Goal: Find specific page/section: Find specific page/section

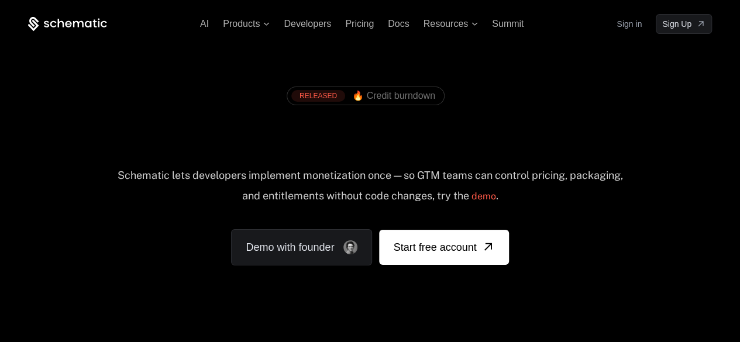
click at [440, 23] on link "Sign in" at bounding box center [629, 24] width 25 height 19
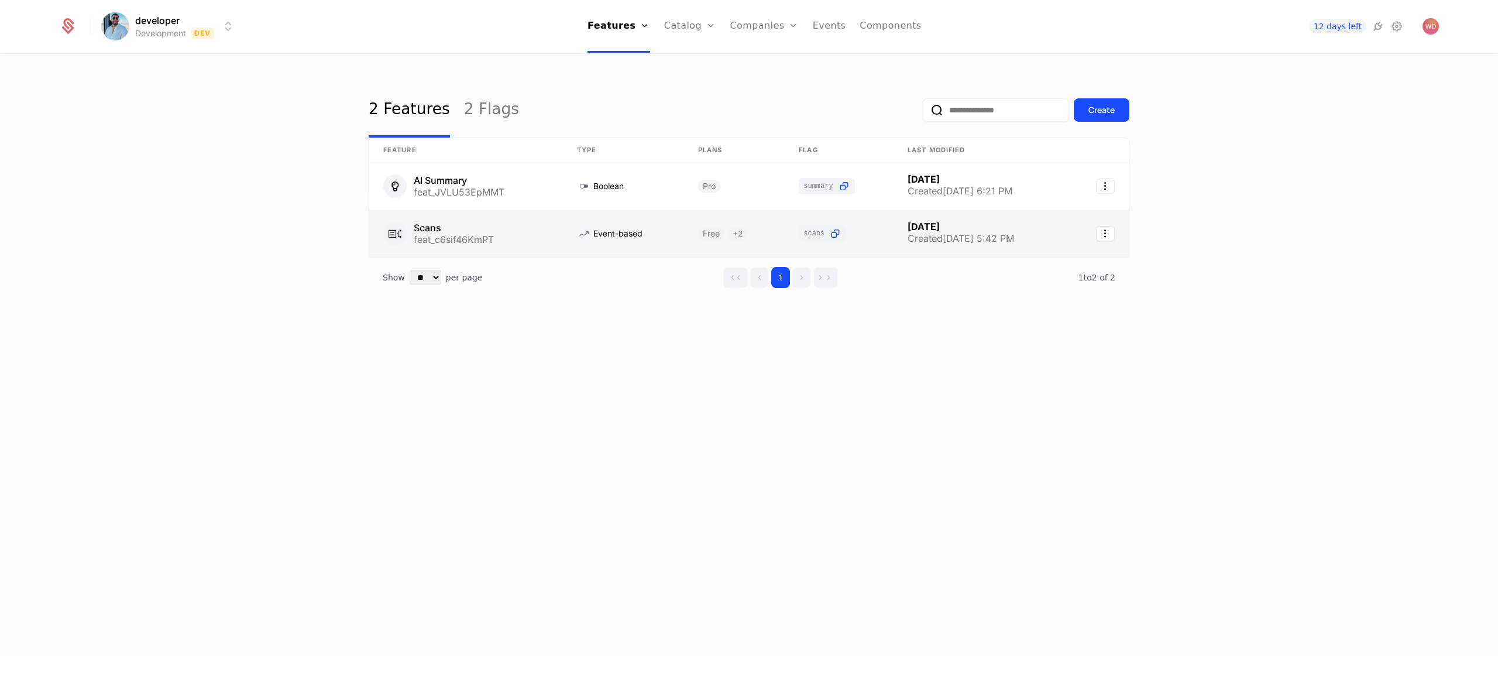
click at [441, 218] on link at bounding box center [466, 233] width 194 height 47
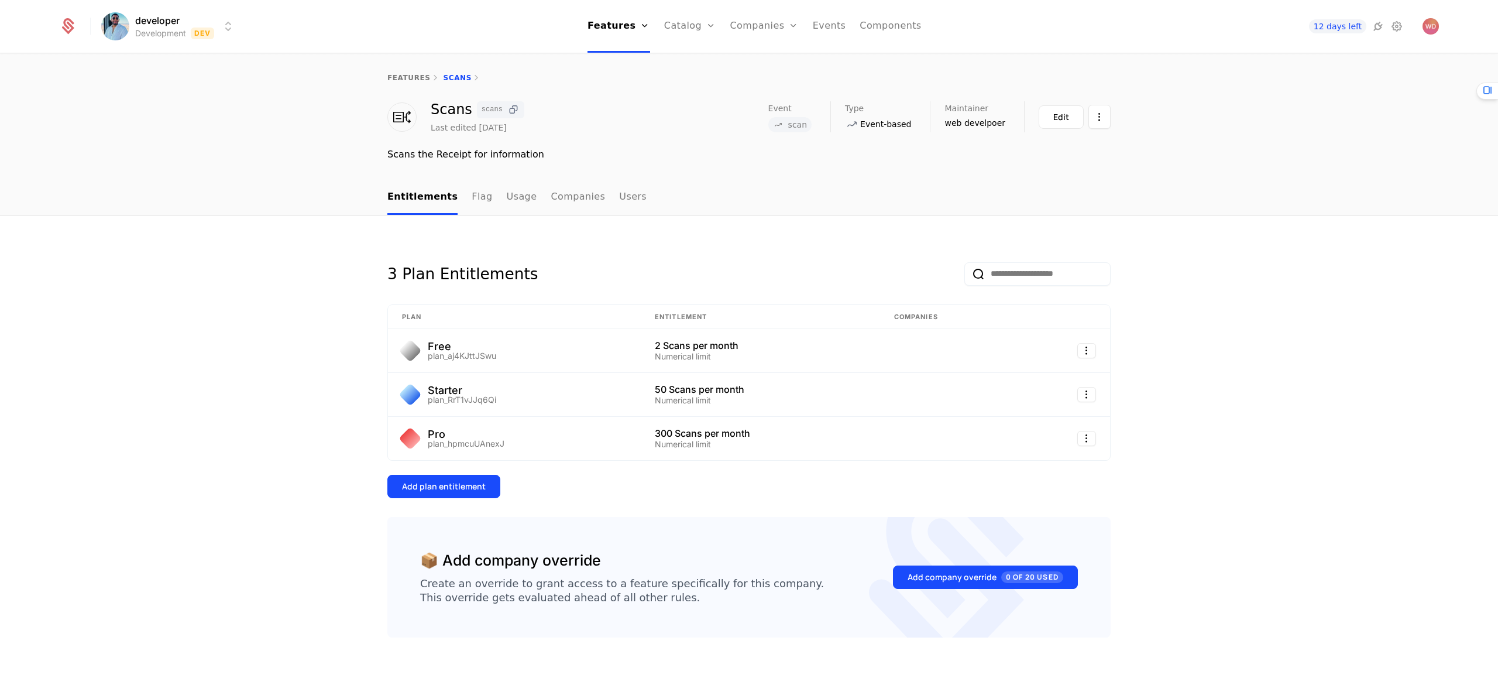
click at [507, 112] on icon at bounding box center [513, 110] width 12 height 12
click at [1212, 122] on div "Scans scans Last edited 2 days ago Event scan Type Event-based Maintainer web d…" at bounding box center [749, 131] width 1498 height 60
